Goal: Find specific page/section: Find specific page/section

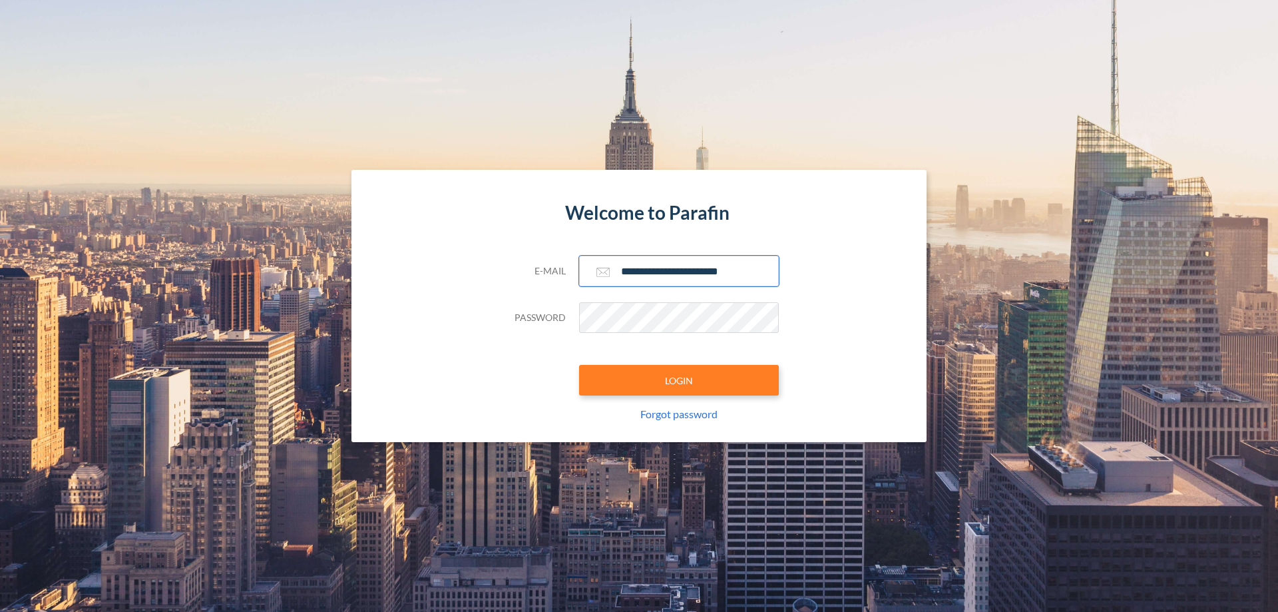
type input "**********"
click at [679, 380] on button "LOGIN" at bounding box center [679, 380] width 200 height 31
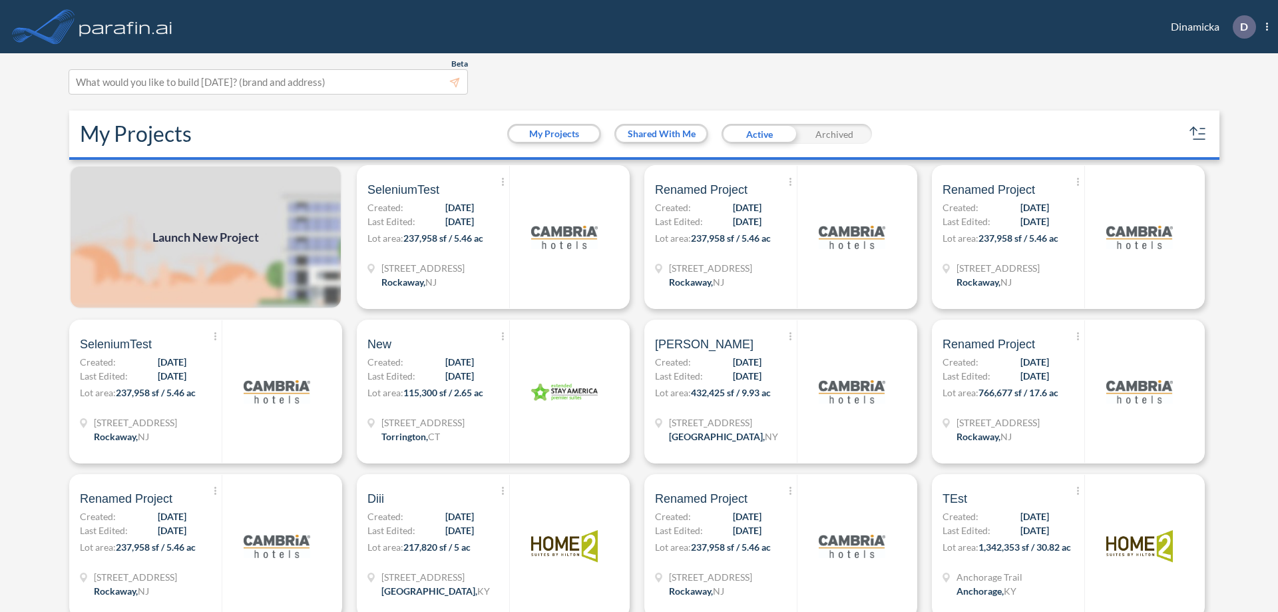
scroll to position [3, 0]
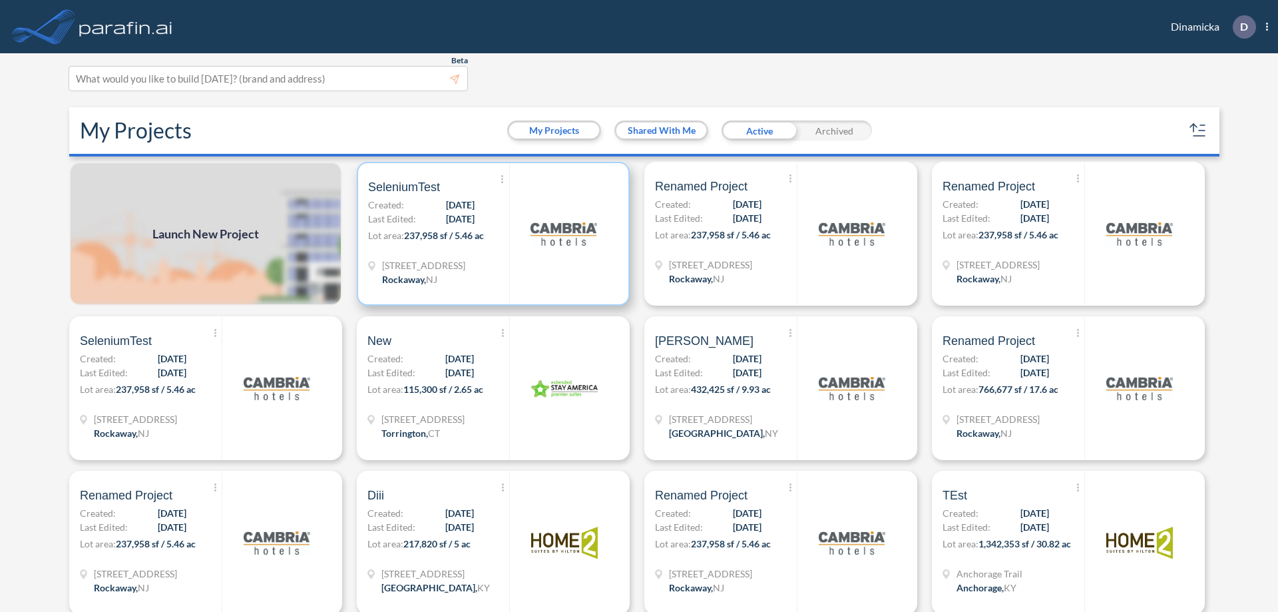
click at [490, 234] on p "Lot area: 237,958 sf / 5.46 ac" at bounding box center [438, 237] width 141 height 19
